Goal: Information Seeking & Learning: Learn about a topic

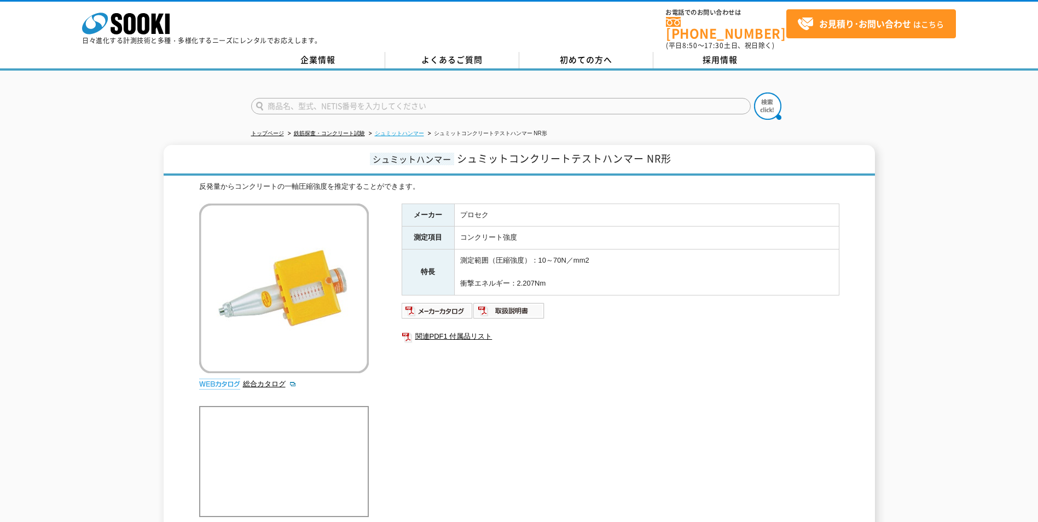
click at [407, 130] on link "シュミットハンマー" at bounding box center [399, 133] width 49 height 6
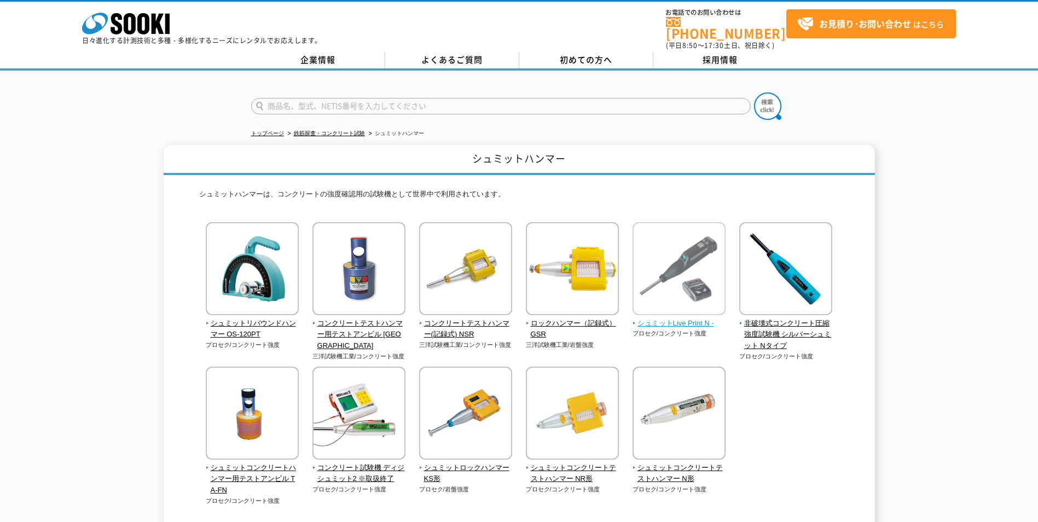
click at [663, 318] on span "シュミットLive Print N -" at bounding box center [680, 323] width 94 height 11
